Goal: Navigation & Orientation: Find specific page/section

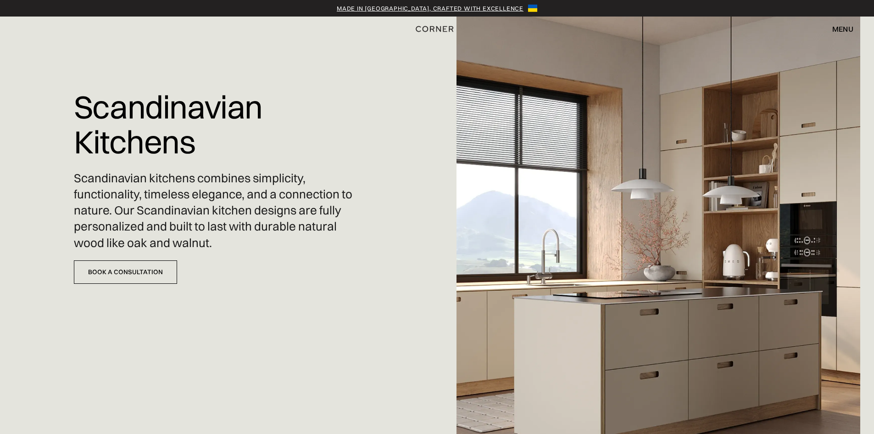
click at [843, 27] on div "menu" at bounding box center [843, 28] width 21 height 7
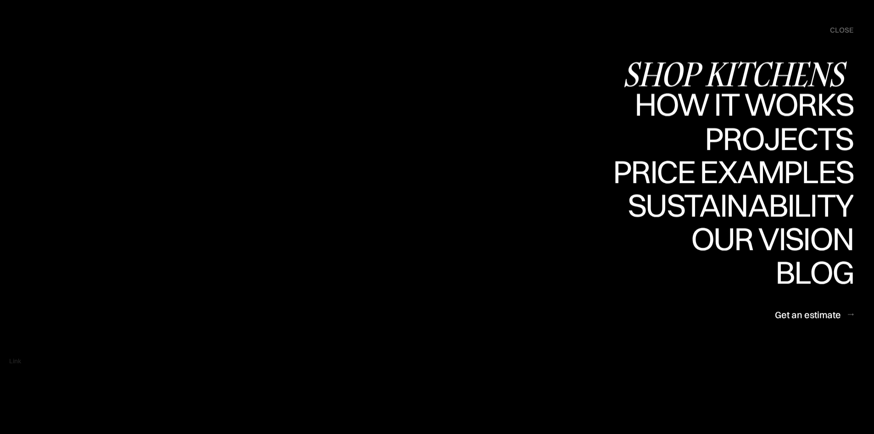
click at [747, 67] on div "Shop Kitchens" at bounding box center [738, 74] width 231 height 32
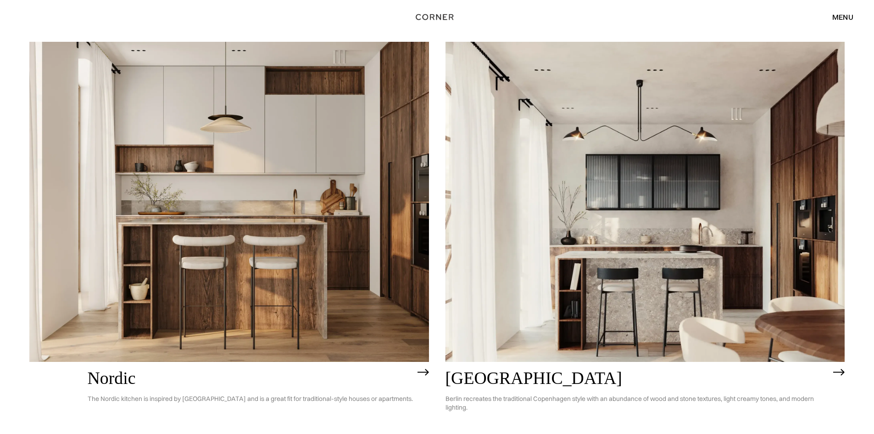
scroll to position [138, 0]
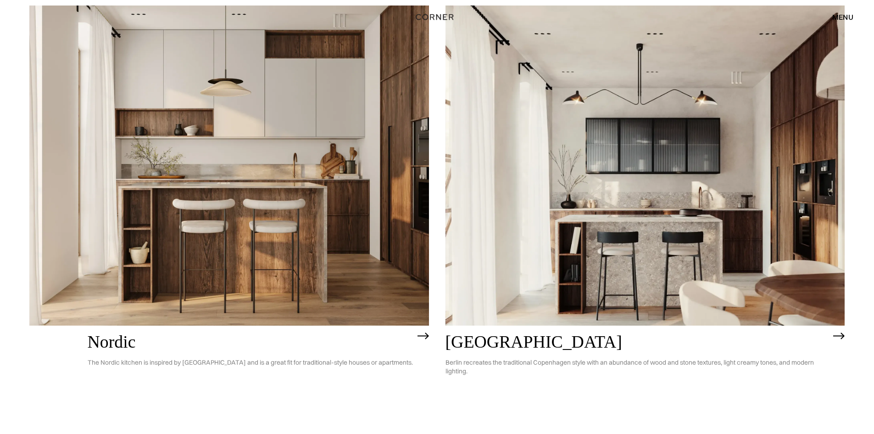
click at [302, 213] on img at bounding box center [229, 165] width 400 height 319
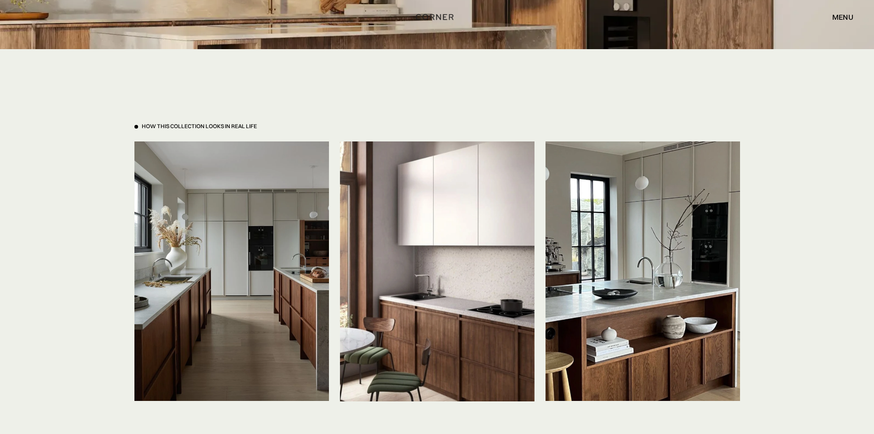
scroll to position [2020, 0]
